Goal: Task Accomplishment & Management: Complete application form

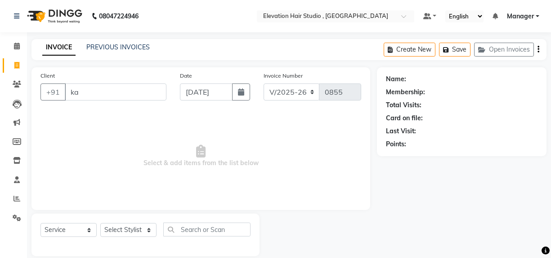
select select "6886"
select select "service"
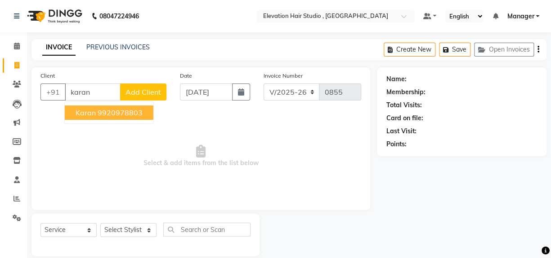
click at [127, 112] on ngb-highlight "9920978803" at bounding box center [120, 112] width 45 height 9
type input "9920978803"
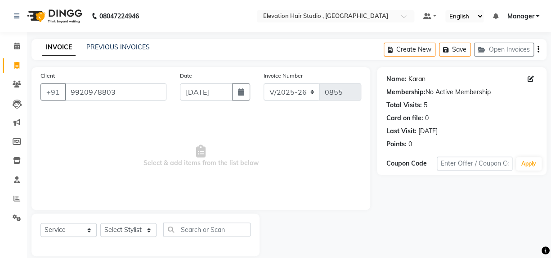
click at [416, 78] on link "Karan" at bounding box center [416, 79] width 17 height 9
click at [357, 227] on div at bounding box center [317, 235] width 117 height 43
drag, startPoint x: 120, startPoint y: 94, endPoint x: -1, endPoint y: 85, distance: 121.6
click at [0, 85] on html "08047224946 Select Location × Elevation Hair Studio , Thane West Default Panel …" at bounding box center [275, 129] width 551 height 258
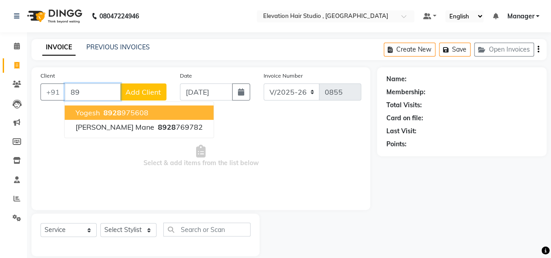
type input "8"
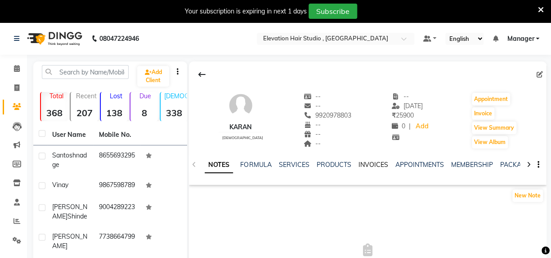
click at [368, 161] on link "INVOICES" at bounding box center [373, 165] width 30 height 8
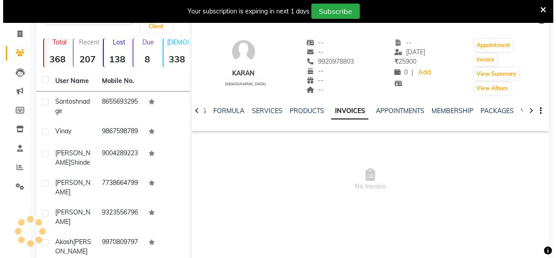
scroll to position [122, 0]
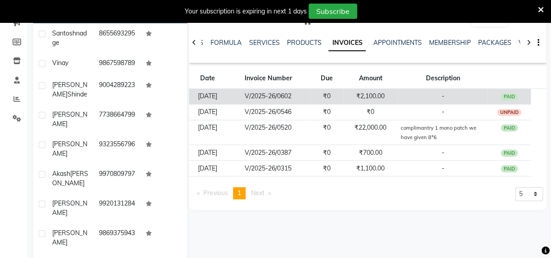
click at [358, 94] on td "₹2,100.00" at bounding box center [370, 97] width 54 height 16
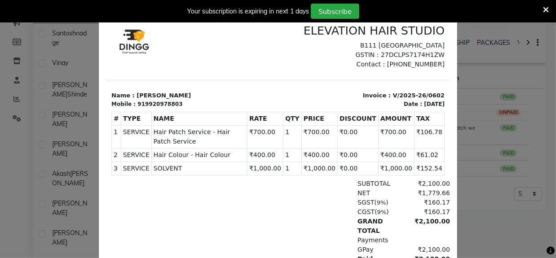
scroll to position [0, 0]
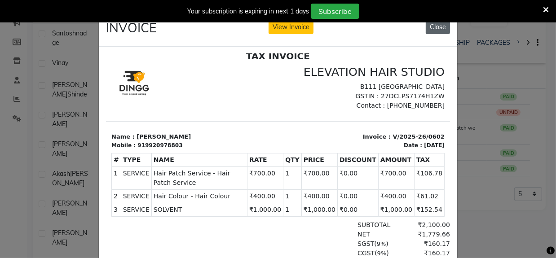
click at [435, 27] on button "Close" at bounding box center [438, 27] width 24 height 14
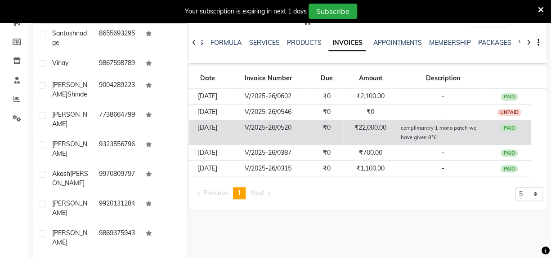
click at [394, 135] on td "₹22,000.00" at bounding box center [370, 132] width 54 height 25
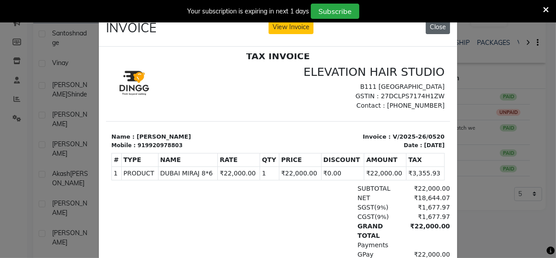
click at [430, 27] on button "Close" at bounding box center [438, 27] width 24 height 14
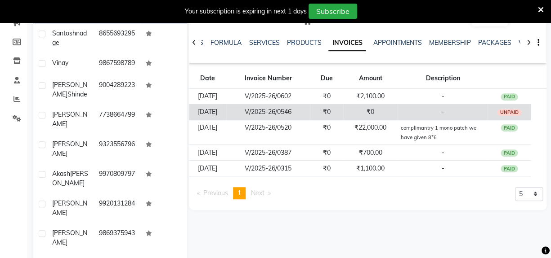
click at [397, 104] on td "₹0" at bounding box center [370, 112] width 54 height 16
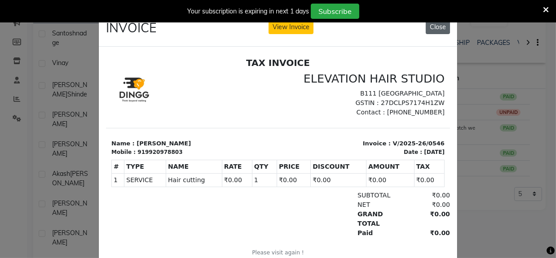
click at [435, 27] on button "Close" at bounding box center [438, 27] width 24 height 14
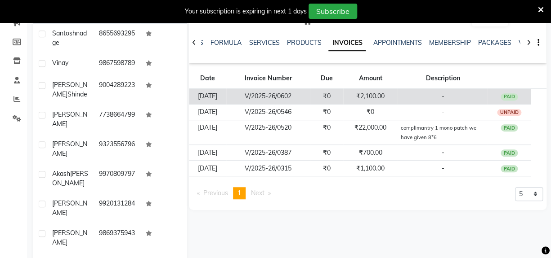
drag, startPoint x: 397, startPoint y: 98, endPoint x: 397, endPoint y: 102, distance: 4.5
click at [397, 102] on td "₹2,100.00" at bounding box center [370, 97] width 54 height 16
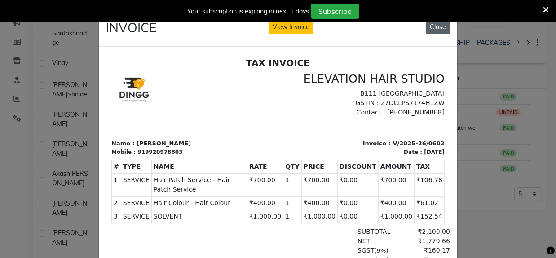
click at [430, 27] on button "Close" at bounding box center [438, 27] width 24 height 14
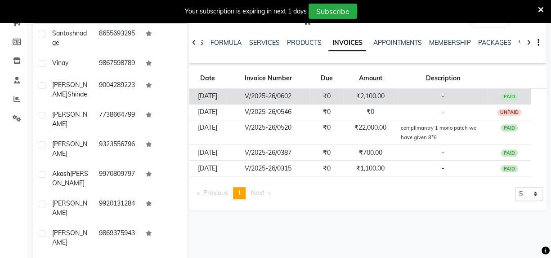
click at [424, 98] on td "-" at bounding box center [442, 97] width 90 height 16
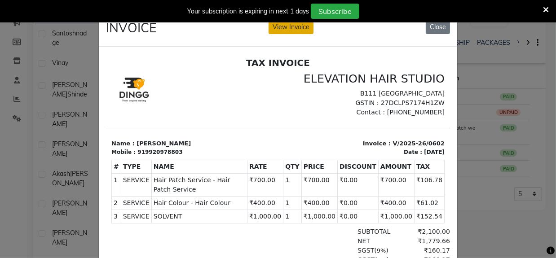
click at [288, 31] on button "View Invoice" at bounding box center [291, 27] width 45 height 14
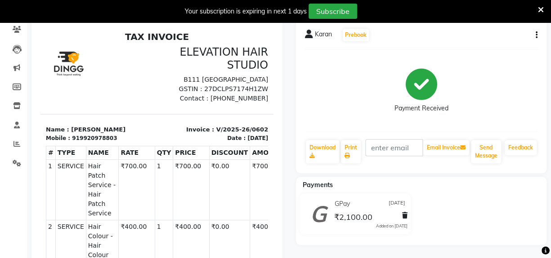
click at [536, 36] on icon "button" at bounding box center [536, 35] width 2 height 0
click at [503, 47] on div "Edit Invoice" at bounding box center [491, 45] width 62 height 11
select select "service"
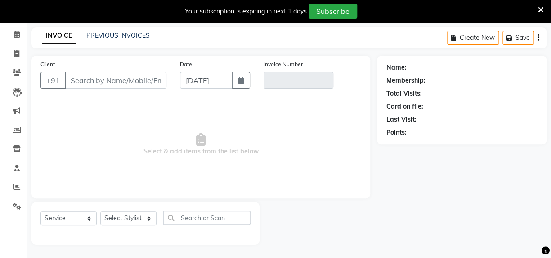
scroll to position [35, 0]
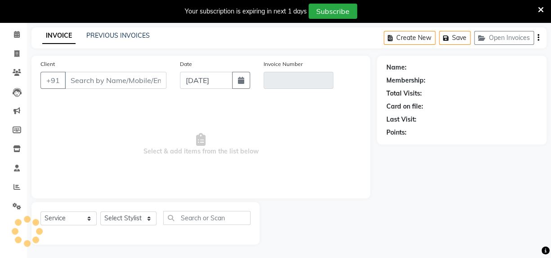
type input "9920978803"
type input "V/2025-26/0602"
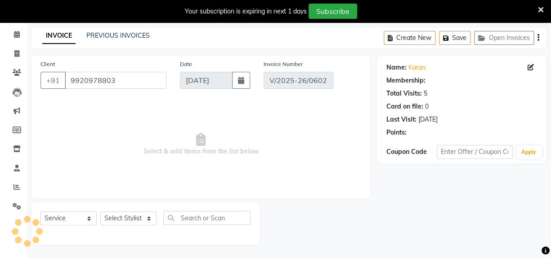
type input "[DATE]"
select select "select"
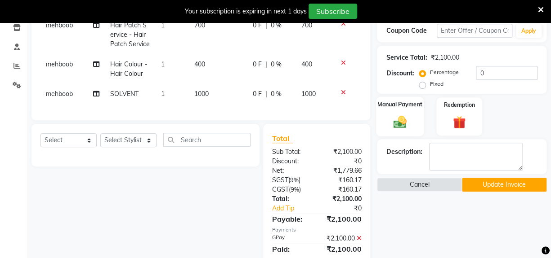
scroll to position [157, 0]
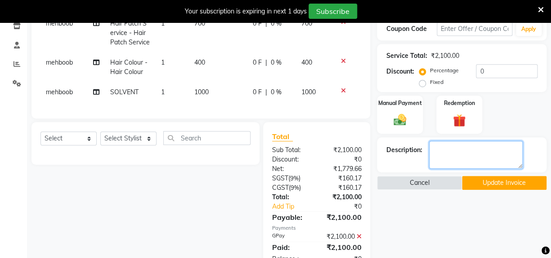
click at [440, 147] on textarea at bounding box center [475, 155] width 93 height 28
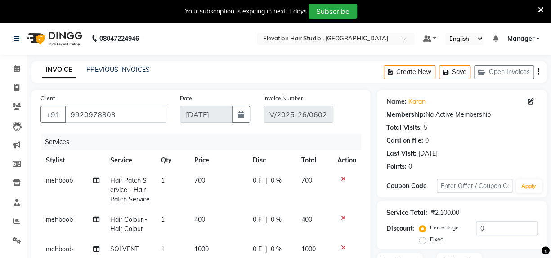
scroll to position [0, 0]
click at [16, 88] on icon at bounding box center [16, 87] width 5 height 7
select select "service"
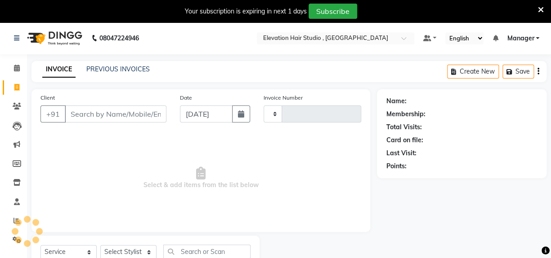
type input "0855"
select select "6886"
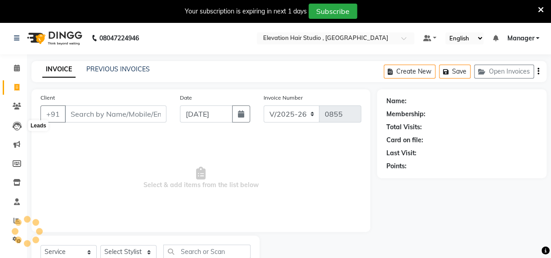
scroll to position [35, 0]
